Goal: Find specific page/section: Find specific page/section

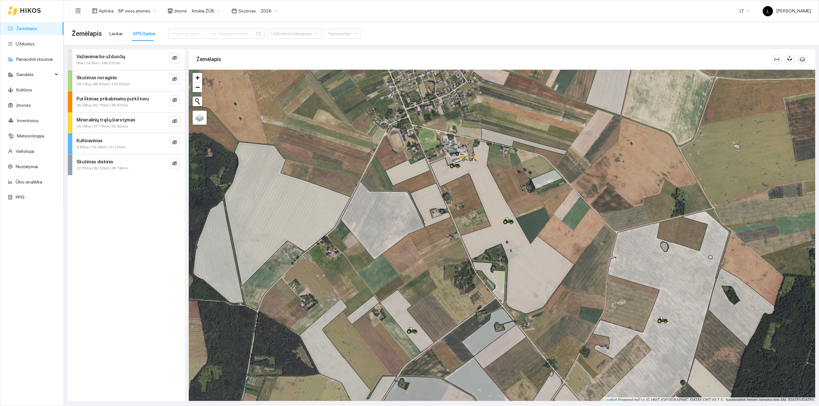
scroll to position [2, 0]
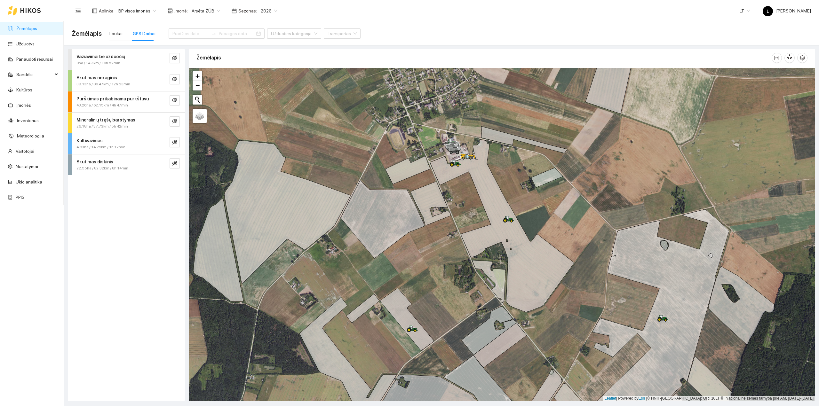
click at [22, 29] on link "Žemėlapis" at bounding box center [26, 28] width 21 height 5
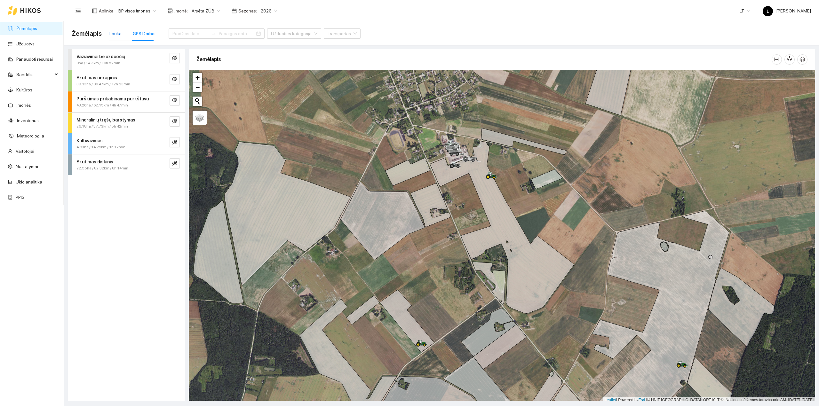
click at [120, 33] on div "Laukai" at bounding box center [115, 33] width 13 height 7
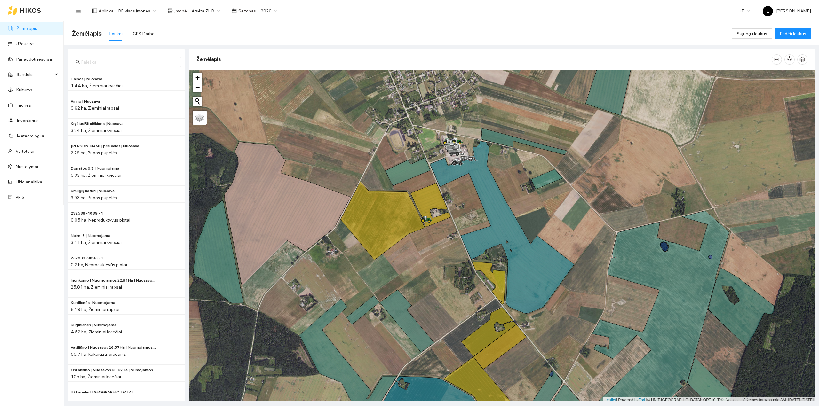
scroll to position [2, 0]
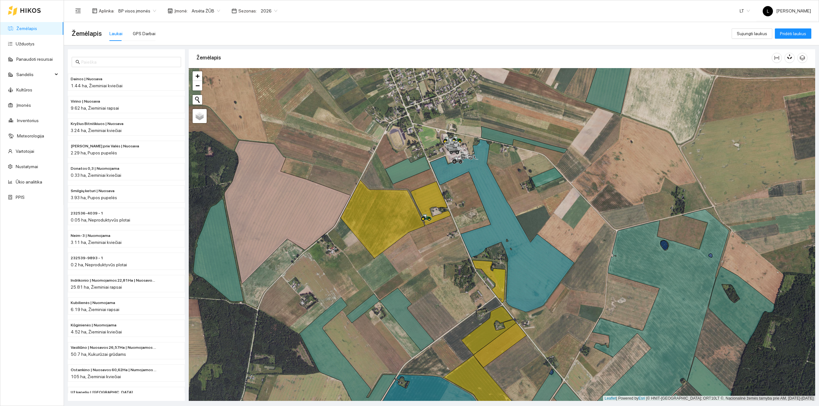
drag, startPoint x: 415, startPoint y: 247, endPoint x: 412, endPoint y: 223, distance: 24.2
click at [413, 223] on div at bounding box center [502, 234] width 627 height 333
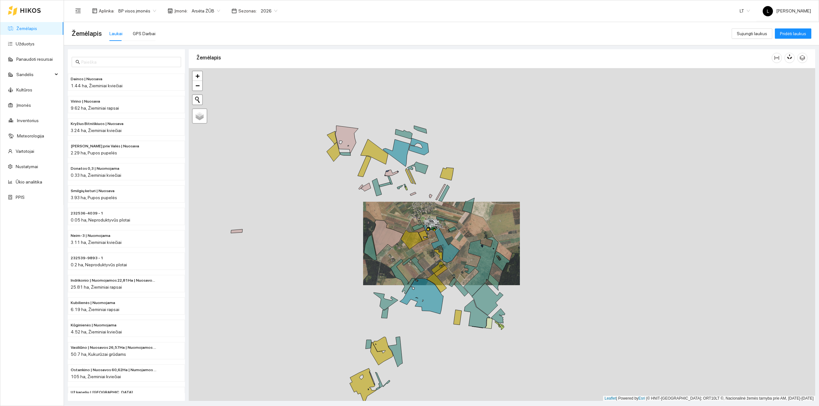
drag, startPoint x: 408, startPoint y: 208, endPoint x: 429, endPoint y: 260, distance: 56.0
click at [429, 241] on icon at bounding box center [424, 235] width 10 height 11
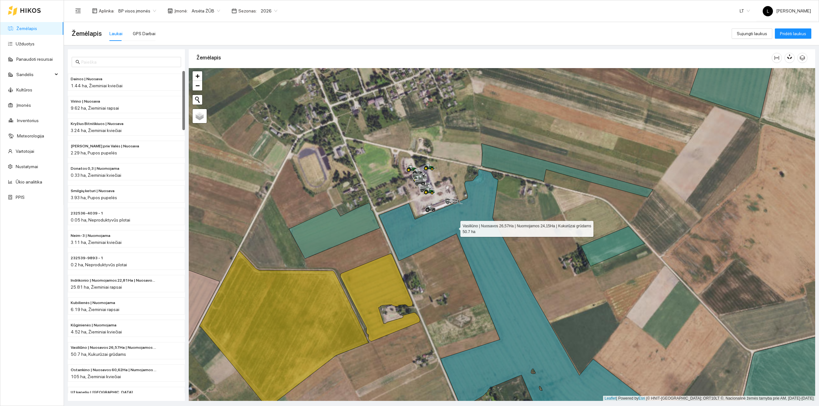
click at [455, 228] on icon at bounding box center [523, 302] width 288 height 267
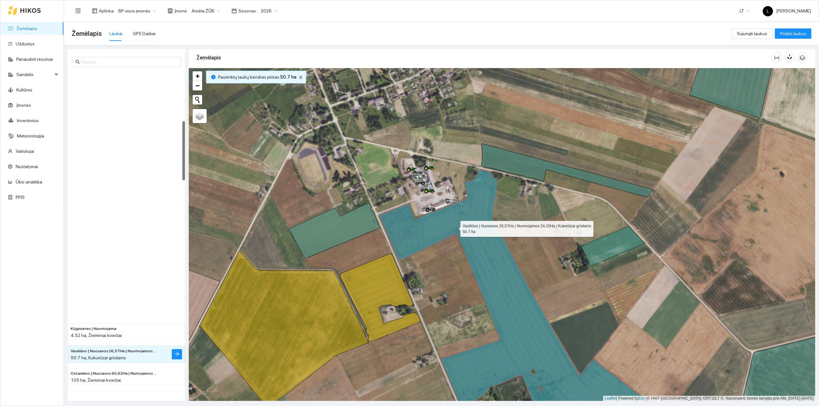
scroll to position [273, 0]
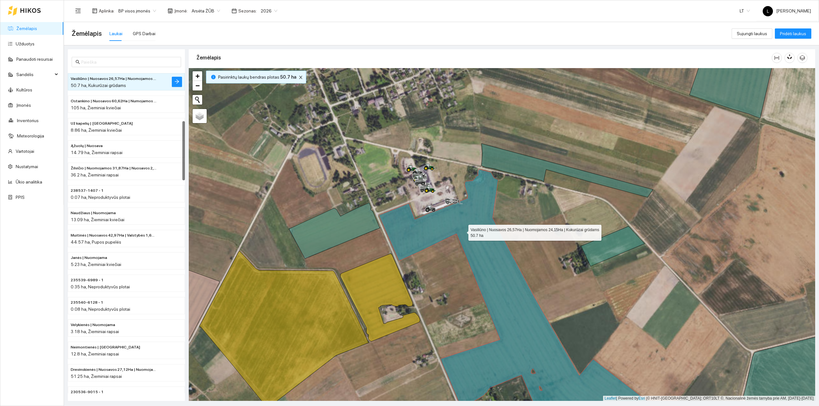
click at [463, 230] on icon at bounding box center [523, 302] width 288 height 267
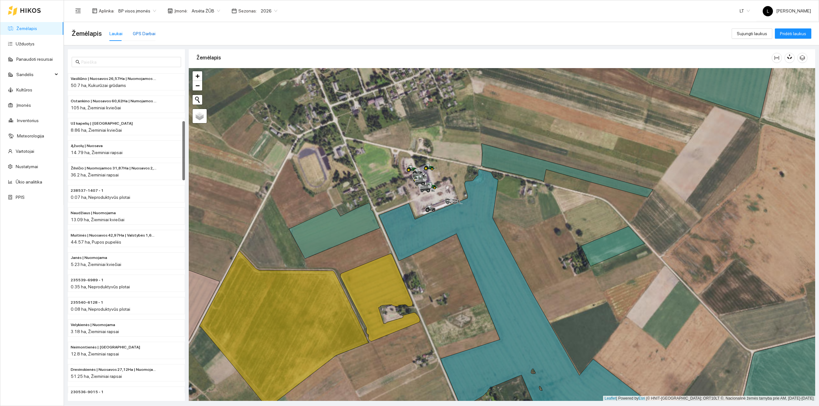
click at [136, 31] on div "GPS Darbai" at bounding box center [144, 33] width 23 height 7
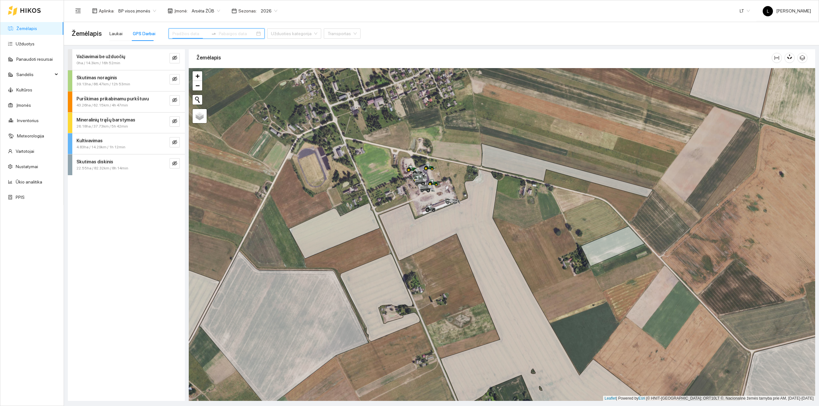
click at [189, 32] on input at bounding box center [190, 33] width 36 height 7
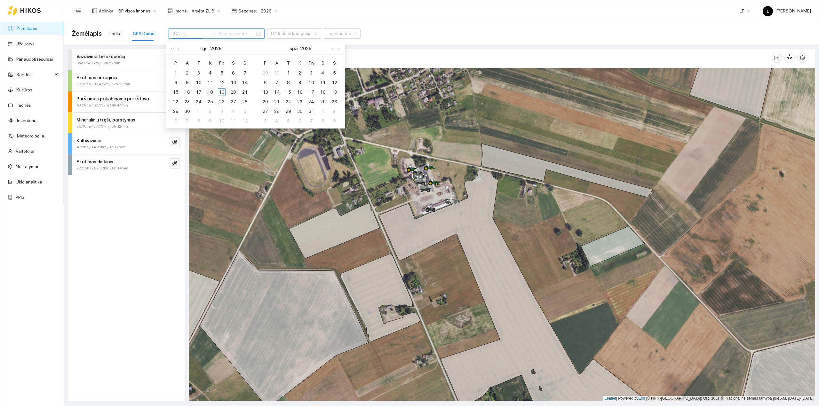
type input "2025-09-18"
click at [207, 90] on div "18" at bounding box center [210, 92] width 8 height 8
type input "2025-09-19"
click at [223, 91] on div "19" at bounding box center [222, 92] width 8 height 8
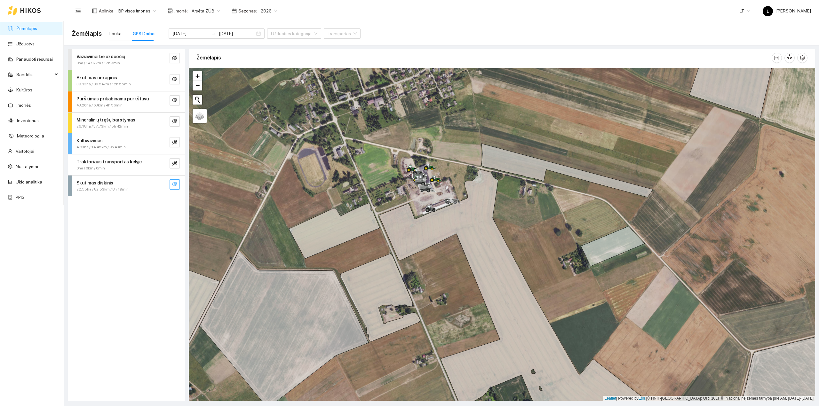
click at [172, 183] on icon "eye-invisible" at bounding box center [174, 184] width 5 height 5
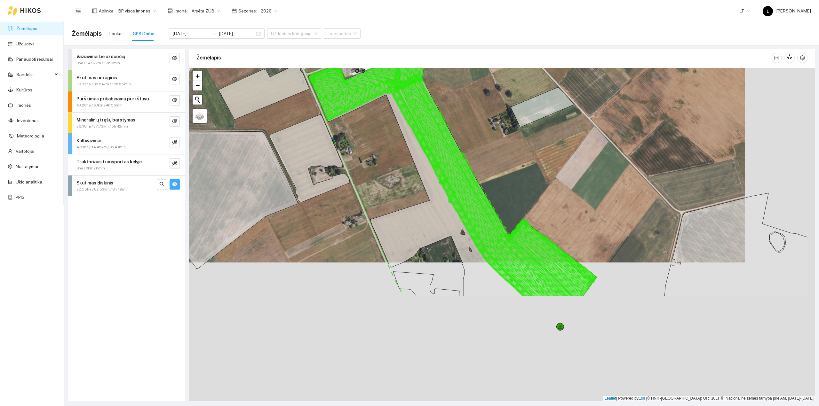
drag, startPoint x: 362, startPoint y: 154, endPoint x: 330, endPoint y: 95, distance: 66.4
click at [330, 95] on icon at bounding box center [367, 89] width 114 height 61
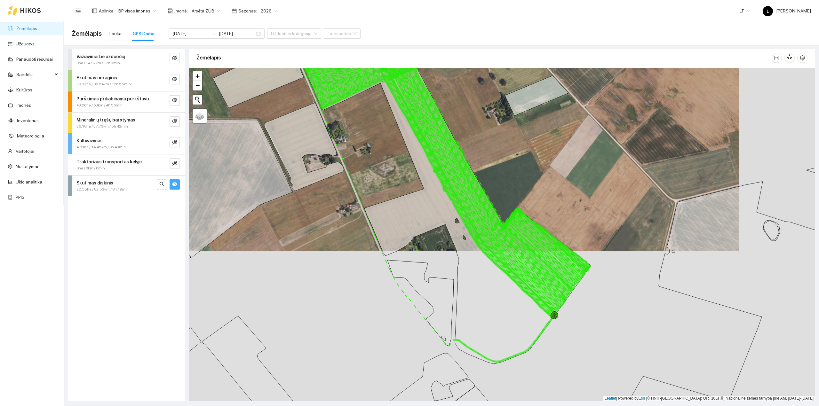
click at [174, 186] on icon "eye" at bounding box center [174, 185] width 5 height 4
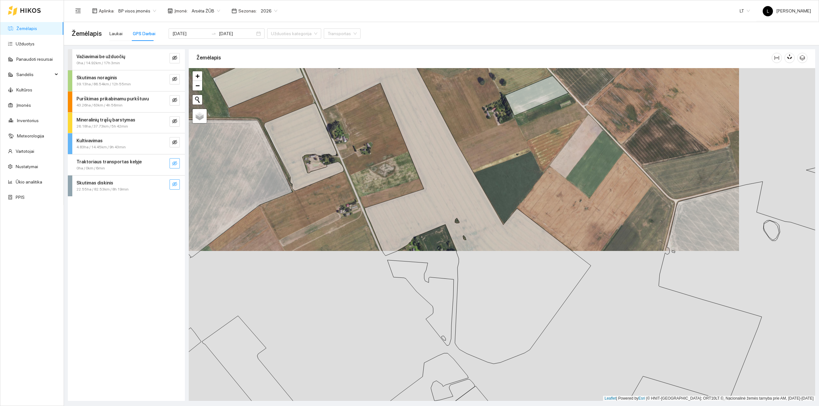
click at [176, 162] on icon "eye-invisible" at bounding box center [174, 163] width 5 height 4
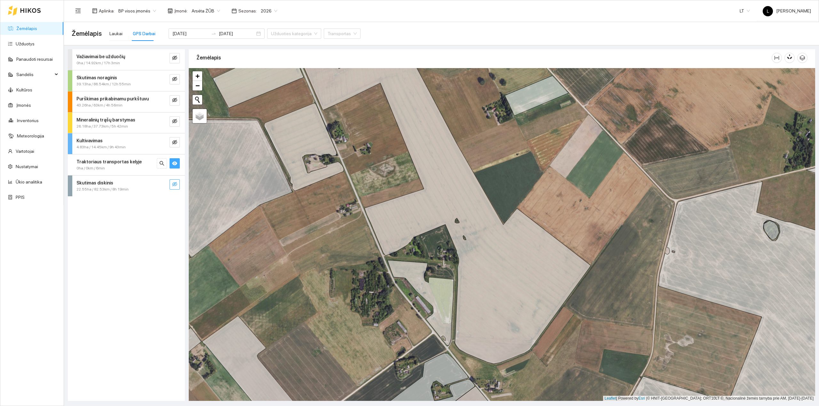
click at [175, 162] on icon "eye" at bounding box center [174, 164] width 5 height 4
click at [173, 140] on icon "eye-invisible" at bounding box center [174, 142] width 5 height 5
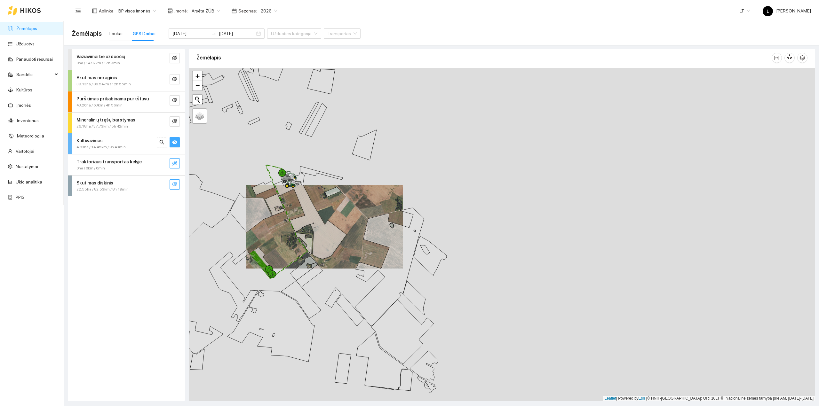
drag, startPoint x: 271, startPoint y: 245, endPoint x: 305, endPoint y: 245, distance: 33.9
click at [305, 245] on div at bounding box center [502, 234] width 627 height 333
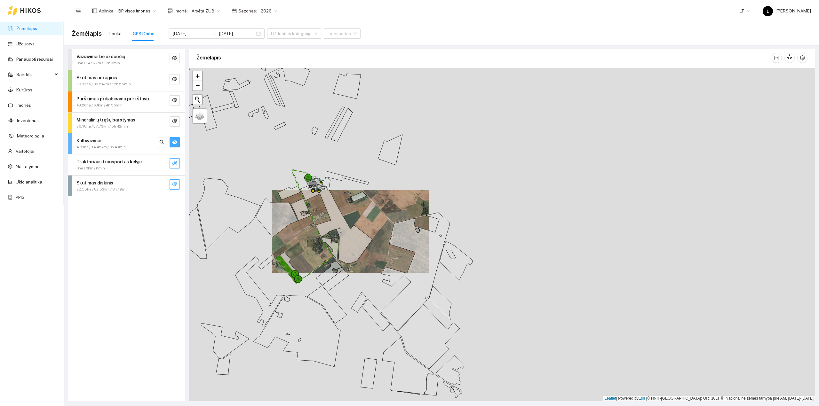
click at [174, 145] on icon "eye" at bounding box center [174, 142] width 5 height 5
click at [173, 122] on icon "eye-invisible" at bounding box center [174, 121] width 5 height 5
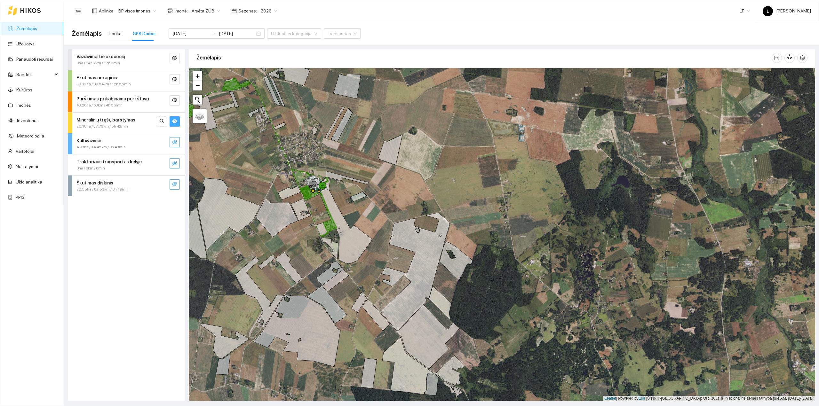
click at [173, 121] on icon "eye" at bounding box center [174, 121] width 5 height 4
click at [173, 102] on icon "eye-invisible" at bounding box center [174, 100] width 5 height 4
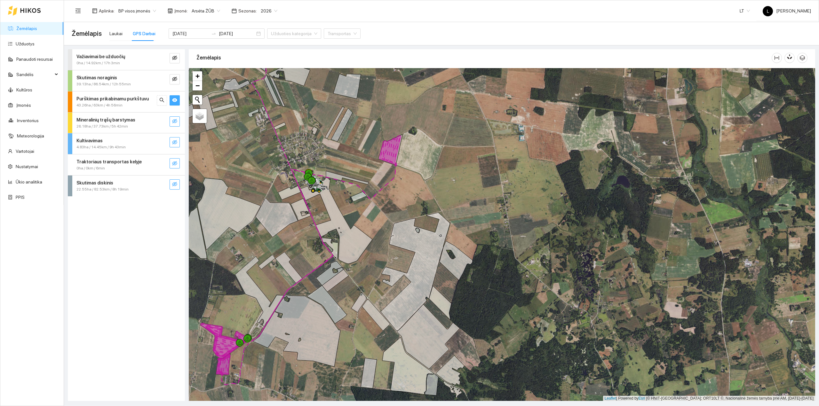
click at [173, 101] on icon "eye" at bounding box center [174, 100] width 5 height 5
click at [177, 79] on icon "eye-invisible" at bounding box center [174, 78] width 5 height 5
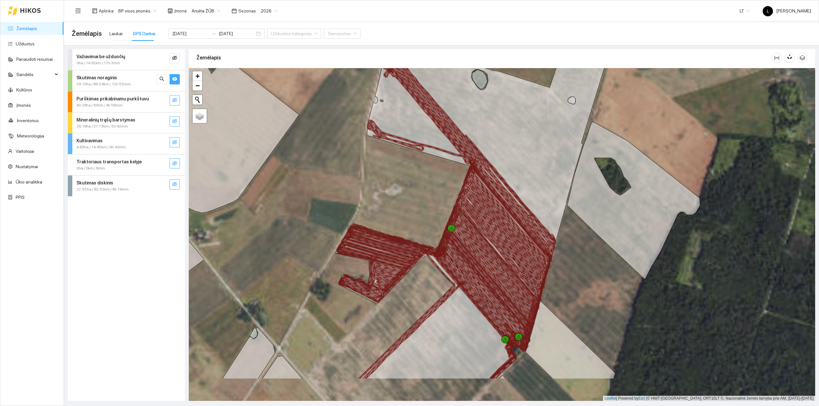
drag, startPoint x: 538, startPoint y: 280, endPoint x: 521, endPoint y: 224, distance: 57.8
click at [521, 224] on icon at bounding box center [470, 198] width 172 height 306
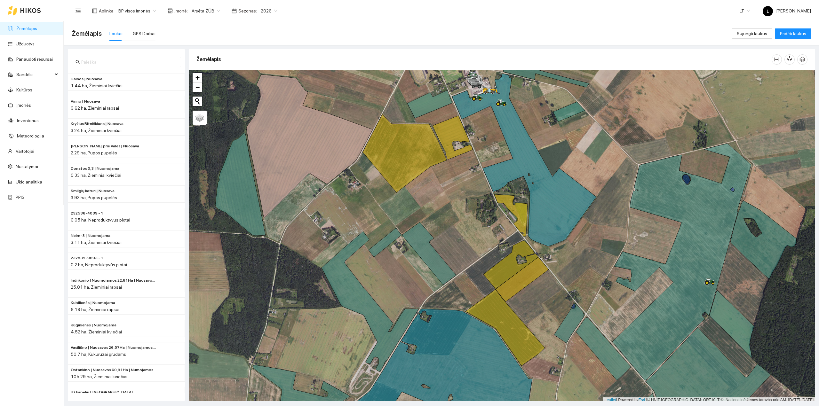
scroll to position [2, 0]
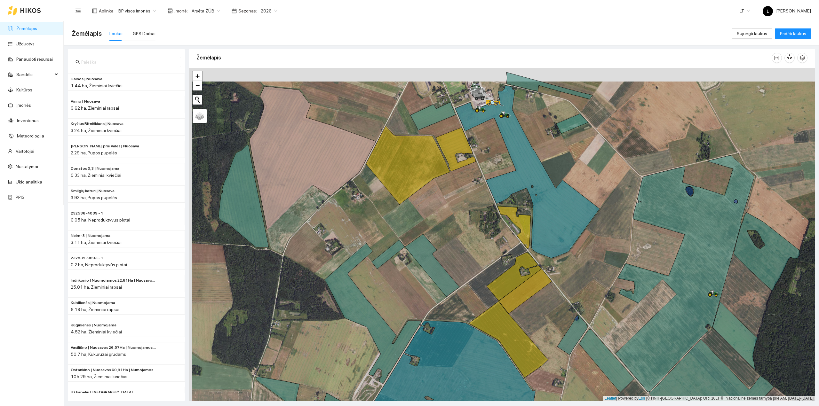
drag, startPoint x: 454, startPoint y: 168, endPoint x: 525, endPoint y: 322, distance: 169.5
click at [476, 172] on icon at bounding box center [456, 150] width 40 height 44
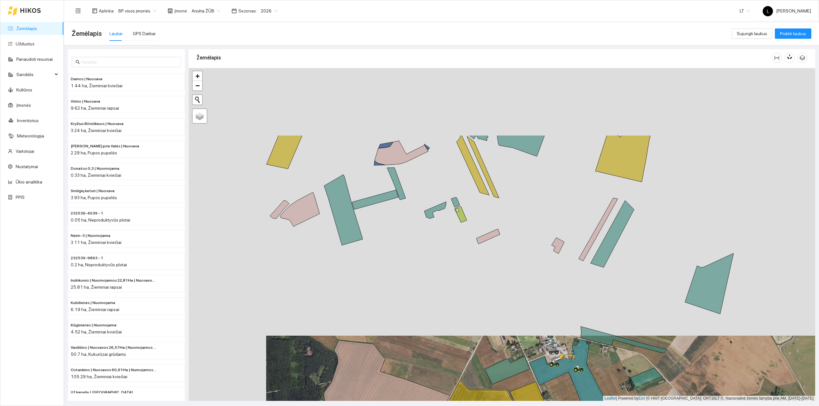
drag, startPoint x: 469, startPoint y: 219, endPoint x: 491, endPoint y: 267, distance: 52.8
click at [459, 381] on div at bounding box center [502, 234] width 627 height 333
